Goal: Information Seeking & Learning: Understand process/instructions

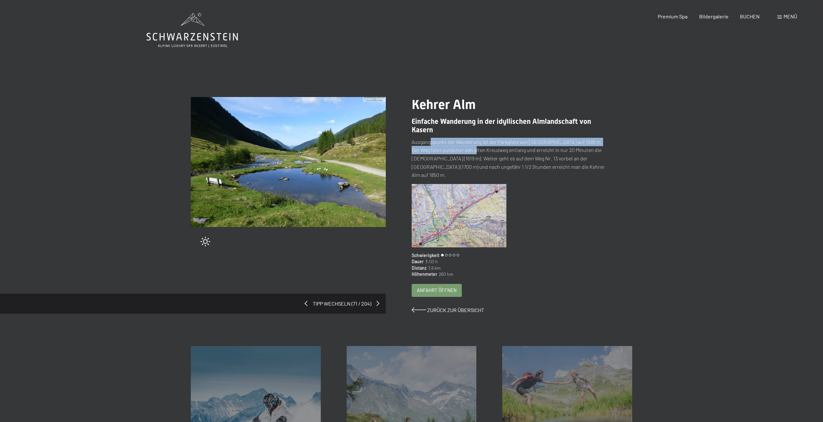
drag, startPoint x: 430, startPoint y: 142, endPoint x: 469, endPoint y: 151, distance: 39.2
click at [469, 151] on p "Ausgangspunkt der Wanderung ist der Parkplatz von [GEOGRAPHIC_DATA] auf 1595 m.…" at bounding box center [508, 158] width 195 height 41
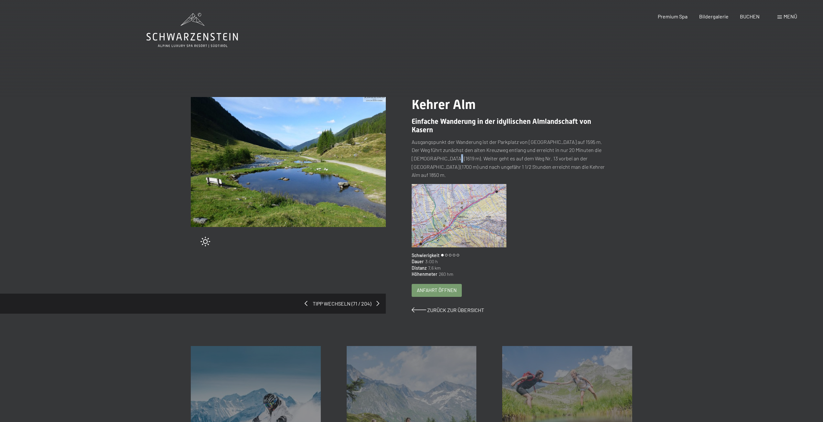
click at [444, 154] on p "Ausgangspunkt der Wanderung ist der Parkplatz von [GEOGRAPHIC_DATA] auf 1595 m.…" at bounding box center [508, 158] width 195 height 41
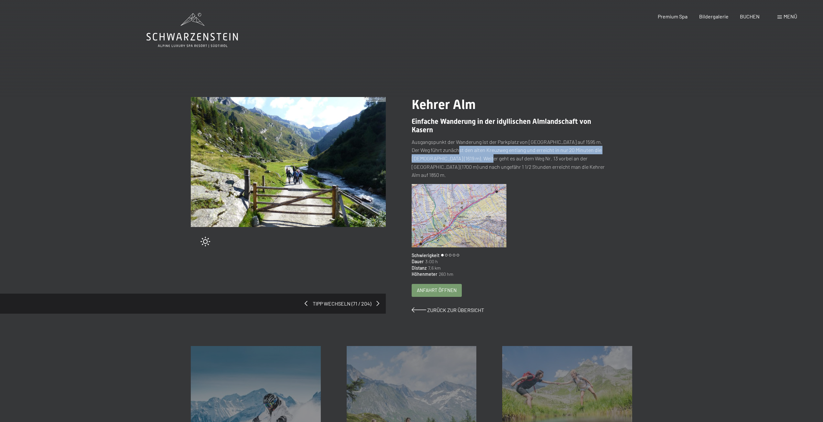
drag, startPoint x: 449, startPoint y: 149, endPoint x: 478, endPoint y: 157, distance: 30.0
click at [478, 157] on p "Ausgangspunkt der Wanderung ist der Parkplatz von [GEOGRAPHIC_DATA] auf 1595 m.…" at bounding box center [508, 158] width 195 height 41
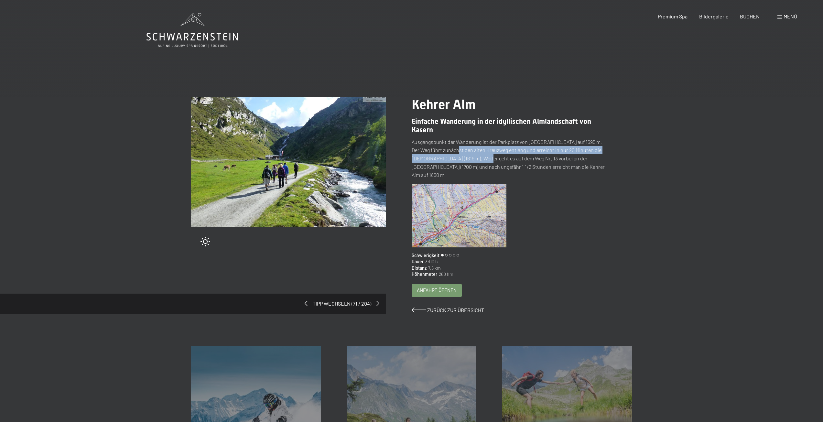
click at [467, 159] on p "Ausgangspunkt der Wanderung ist der Parkplatz von [GEOGRAPHIC_DATA] auf 1595 m.…" at bounding box center [508, 158] width 195 height 41
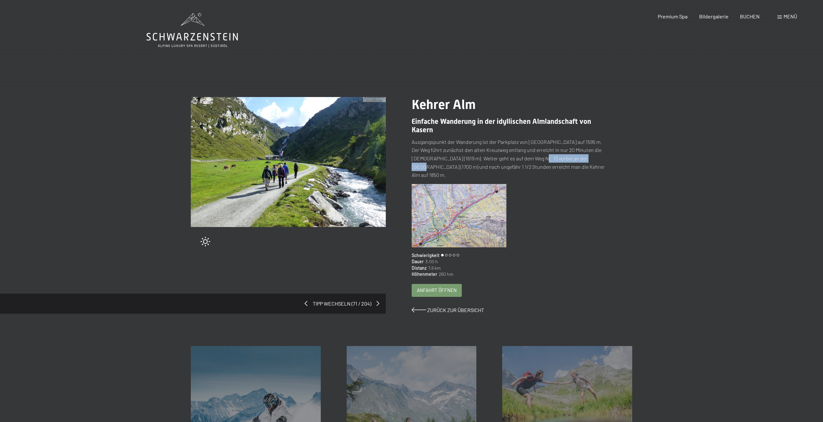
drag, startPoint x: 531, startPoint y: 158, endPoint x: 585, endPoint y: 159, distance: 54.0
click at [585, 159] on p "Ausgangspunkt der Wanderung ist der Parkplatz von [GEOGRAPHIC_DATA] auf 1595 m.…" at bounding box center [508, 158] width 195 height 41
click at [551, 159] on p "Ausgangspunkt der Wanderung ist der Parkplatz von [GEOGRAPHIC_DATA] auf 1595 m.…" at bounding box center [508, 158] width 195 height 41
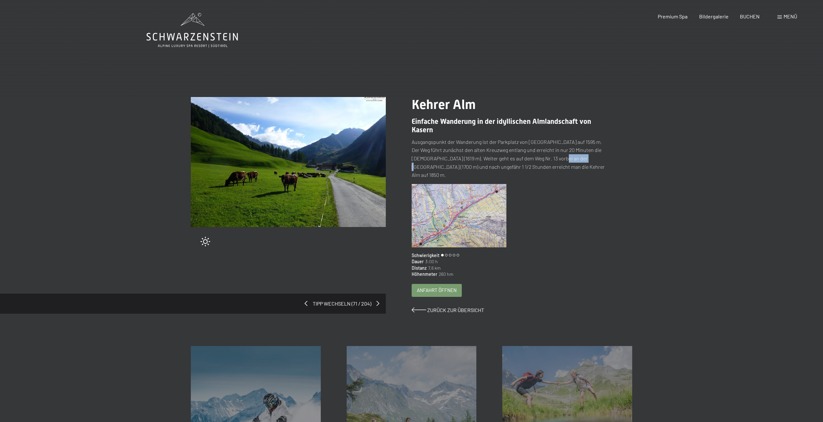
drag, startPoint x: 552, startPoint y: 158, endPoint x: 574, endPoint y: 159, distance: 22.6
click at [574, 159] on p "Ausgangspunkt der Wanderung ist der Parkplatz von [GEOGRAPHIC_DATA] auf 1595 m.…" at bounding box center [508, 158] width 195 height 41
